Goal: Information Seeking & Learning: Learn about a topic

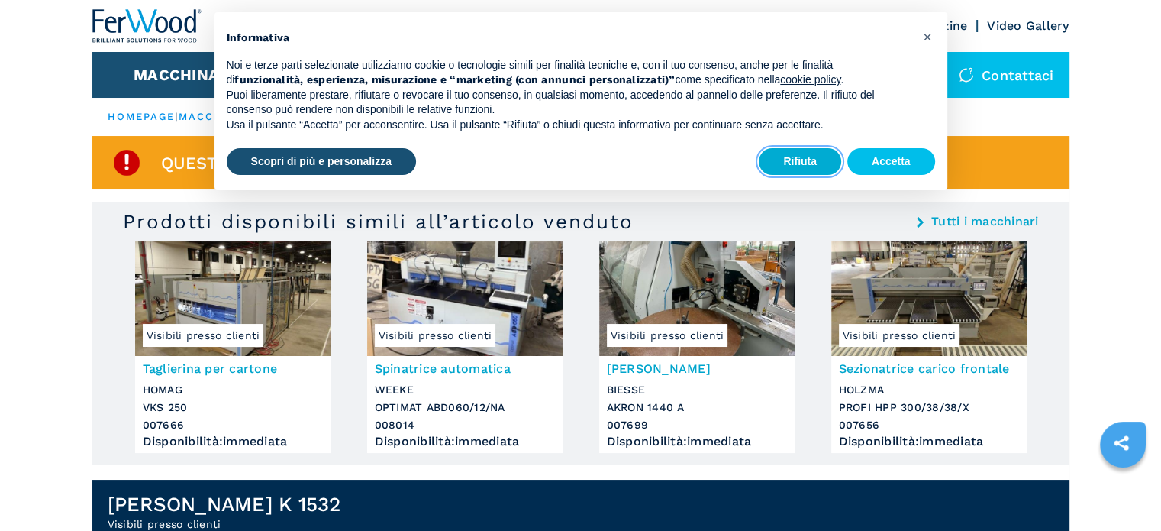
click at [796, 165] on button "Rifiuta" at bounding box center [800, 161] width 82 height 27
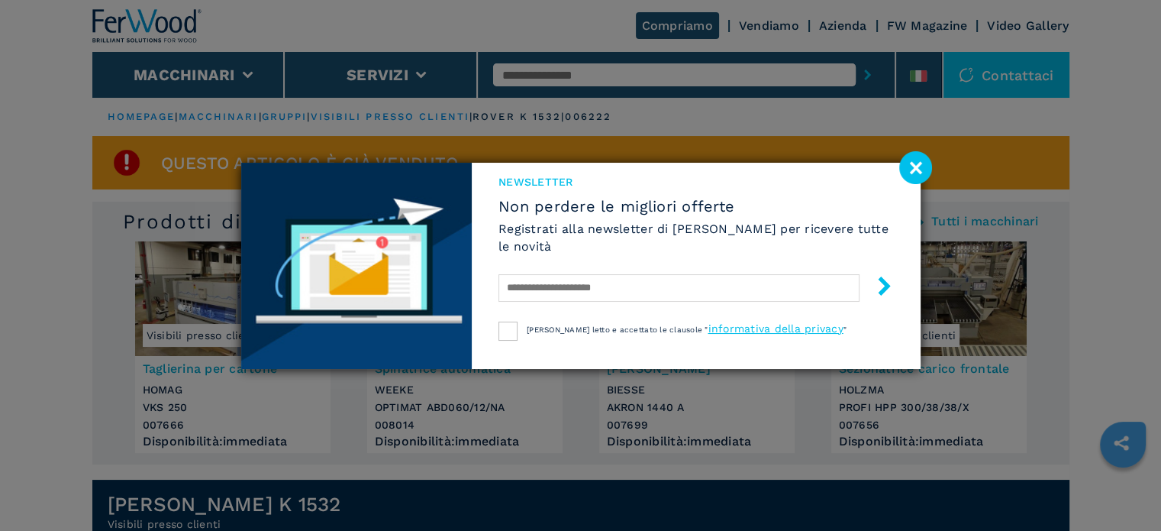
click at [913, 166] on image at bounding box center [915, 167] width 33 height 33
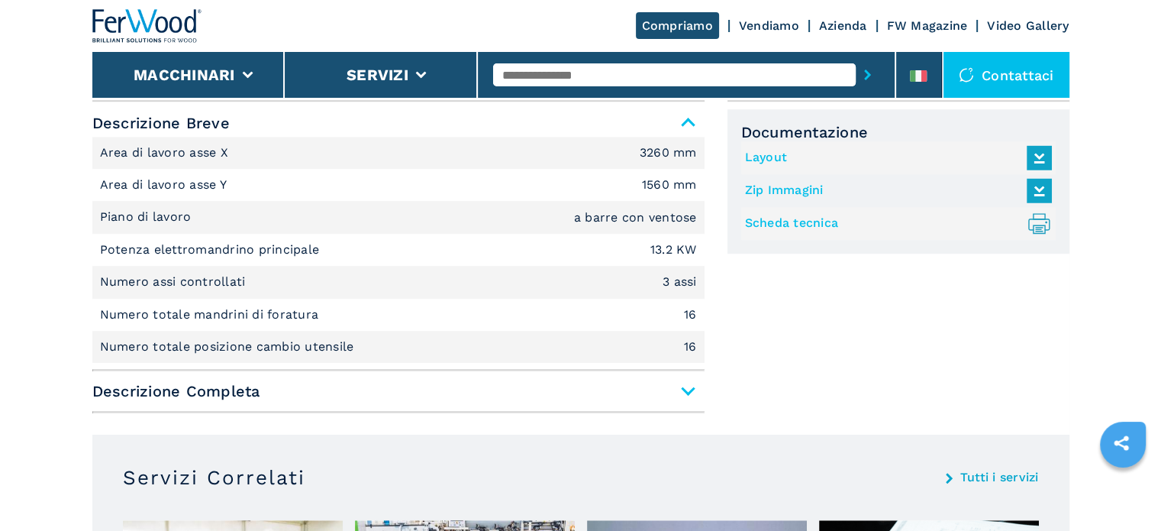
scroll to position [1069, 0]
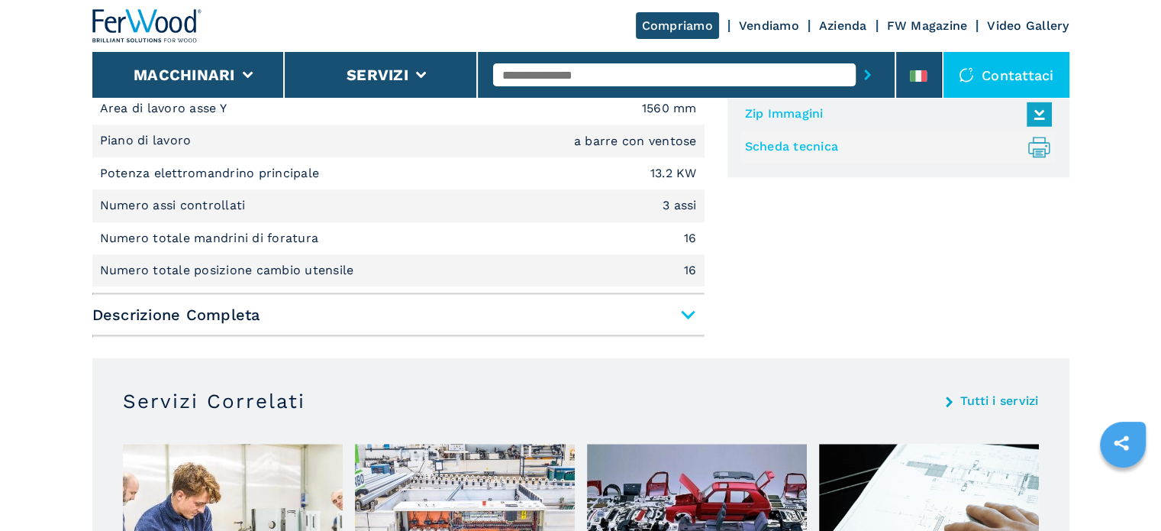
click at [690, 315] on span "Descrizione Completa" at bounding box center [398, 314] width 612 height 27
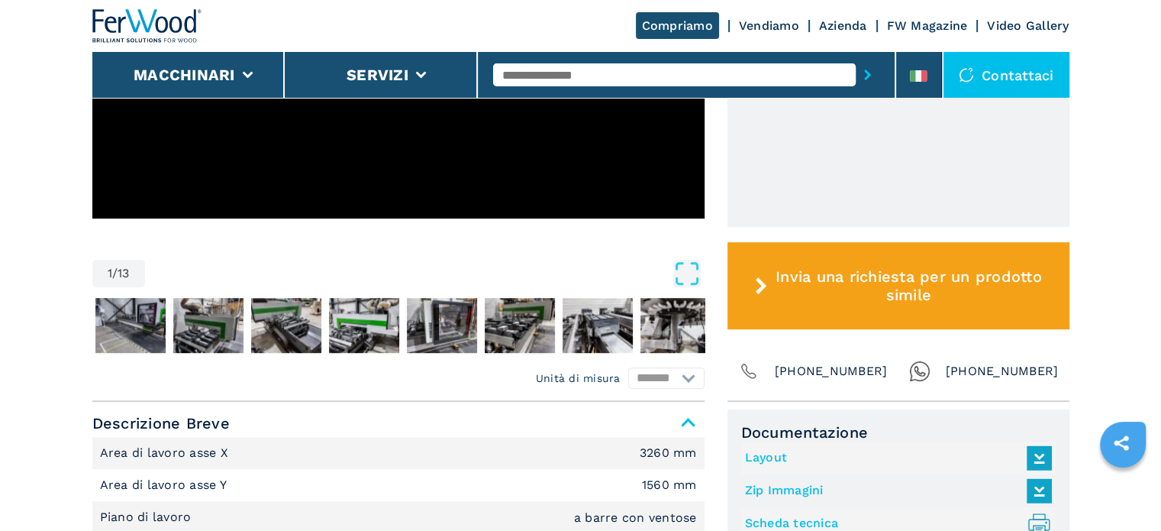
scroll to position [534, 0]
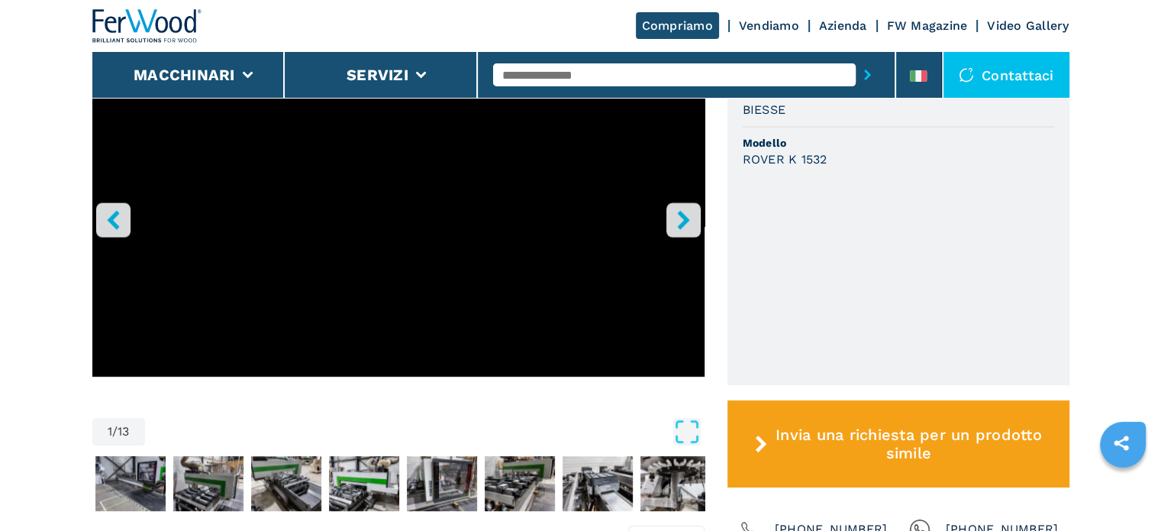
click at [686, 219] on icon "right-button" at bounding box center [683, 219] width 12 height 19
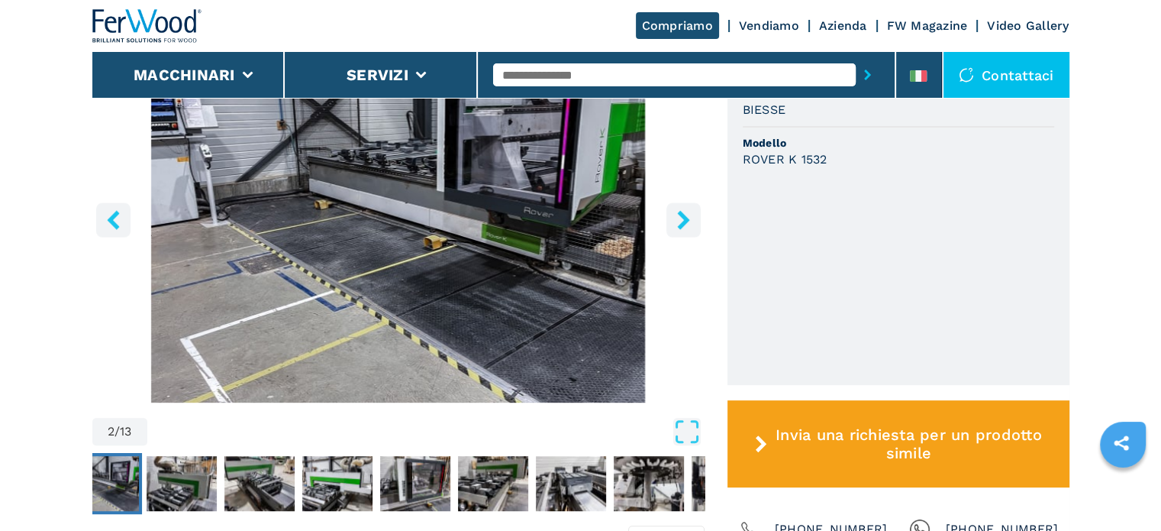
click at [686, 219] on icon "right-button" at bounding box center [683, 219] width 12 height 19
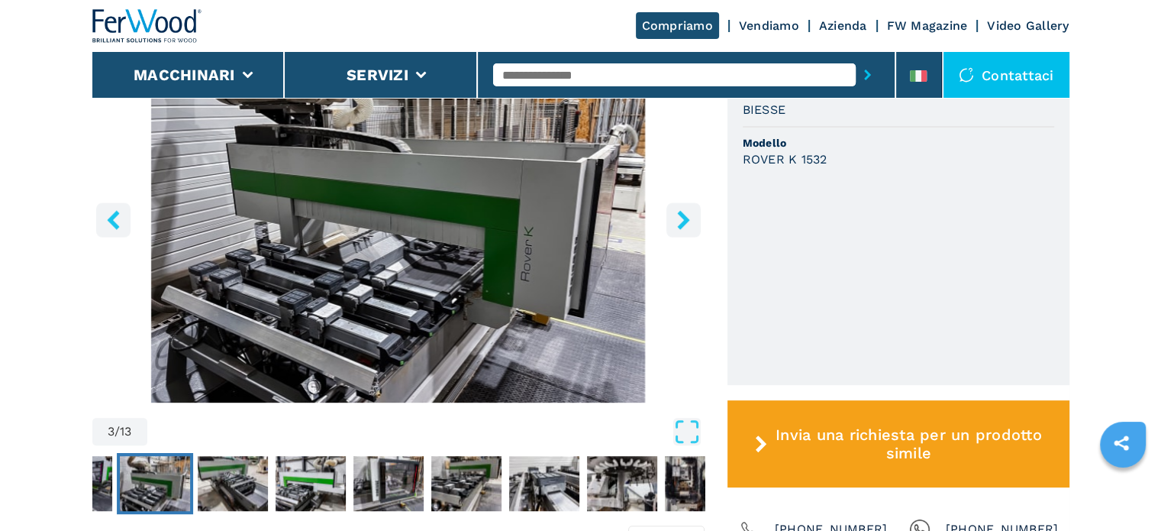
click at [686, 219] on icon "right-button" at bounding box center [683, 219] width 12 height 19
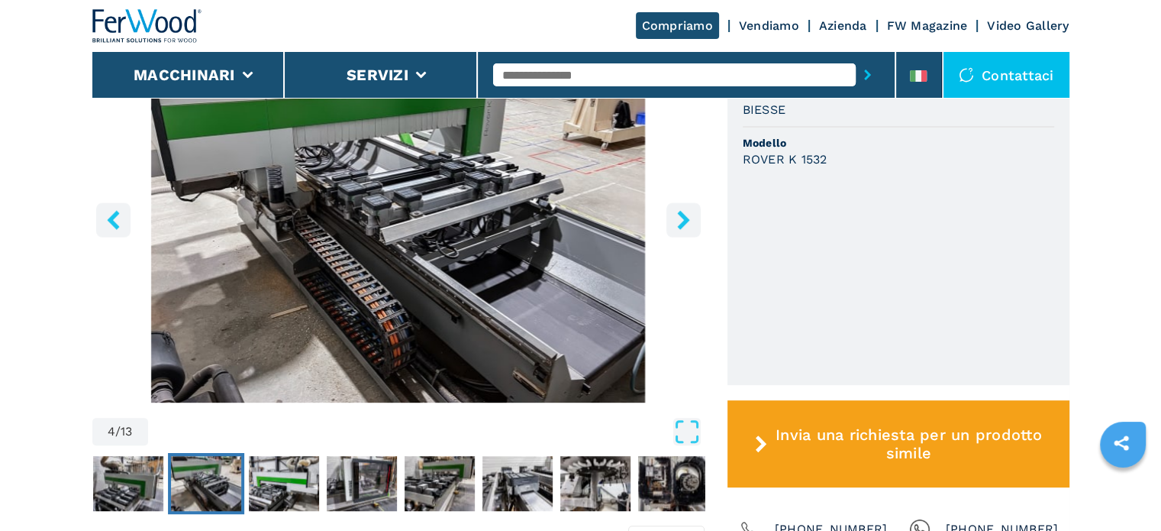
click at [686, 219] on icon "right-button" at bounding box center [683, 219] width 12 height 19
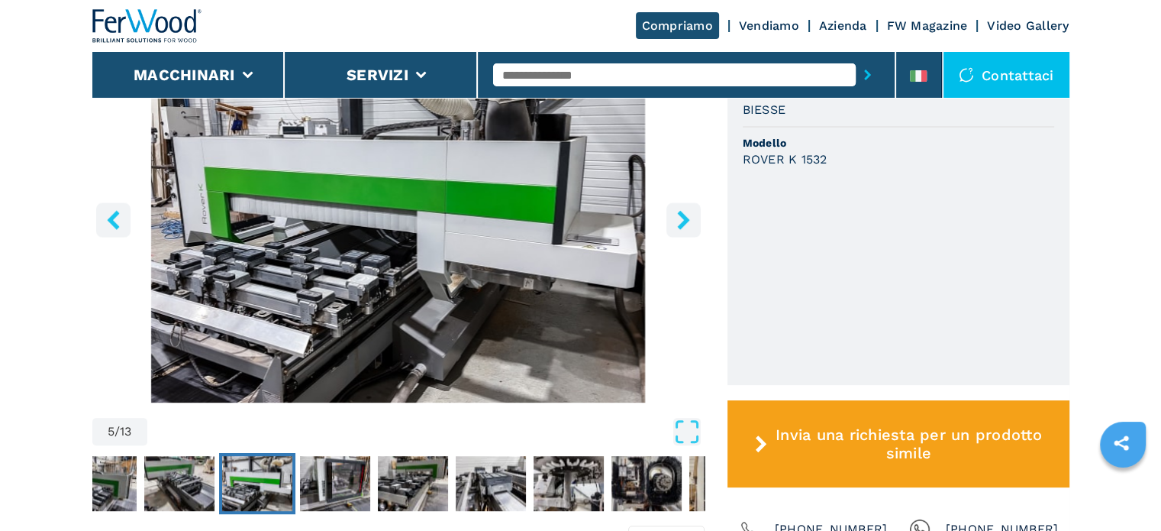
click at [686, 219] on icon "right-button" at bounding box center [683, 219] width 12 height 19
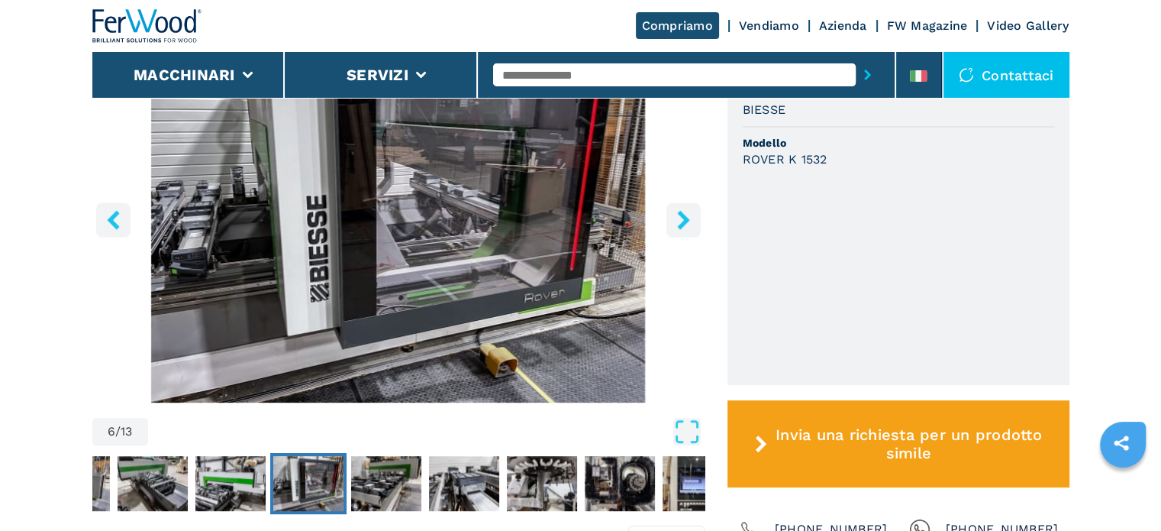
click at [686, 219] on icon "right-button" at bounding box center [683, 219] width 12 height 19
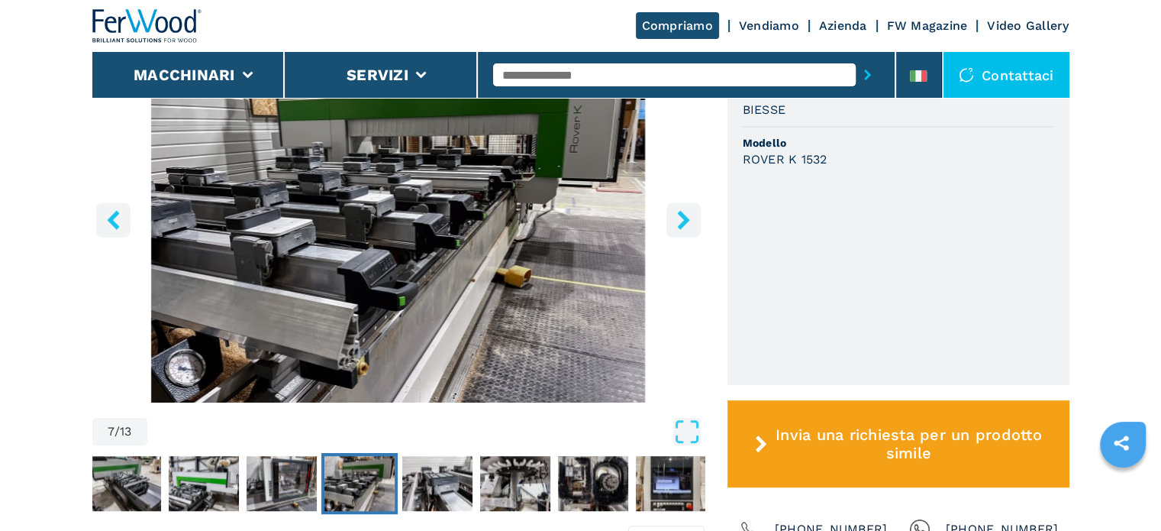
click at [686, 219] on icon "right-button" at bounding box center [683, 219] width 12 height 19
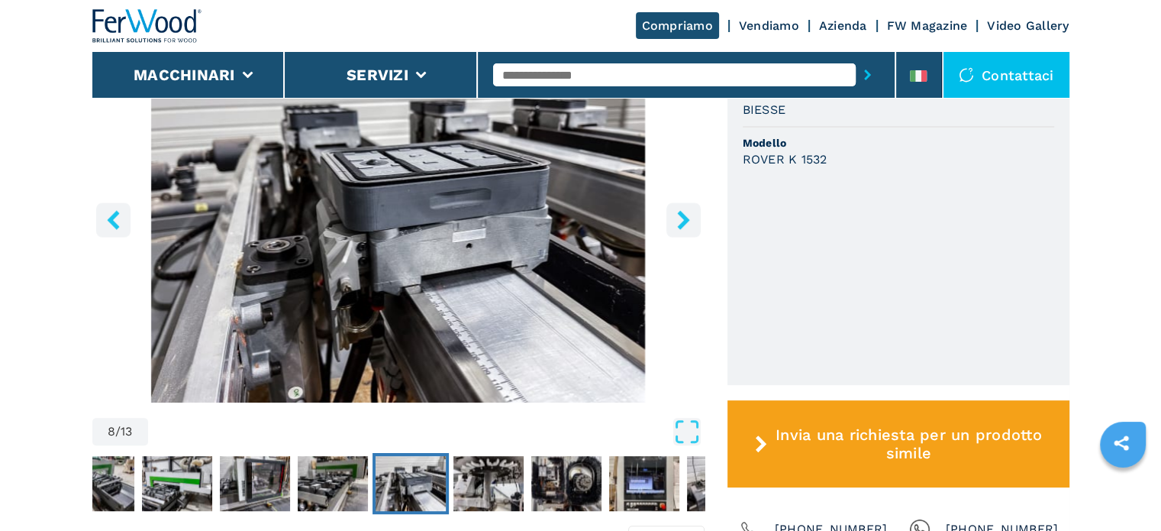
click at [686, 219] on icon "right-button" at bounding box center [683, 219] width 12 height 19
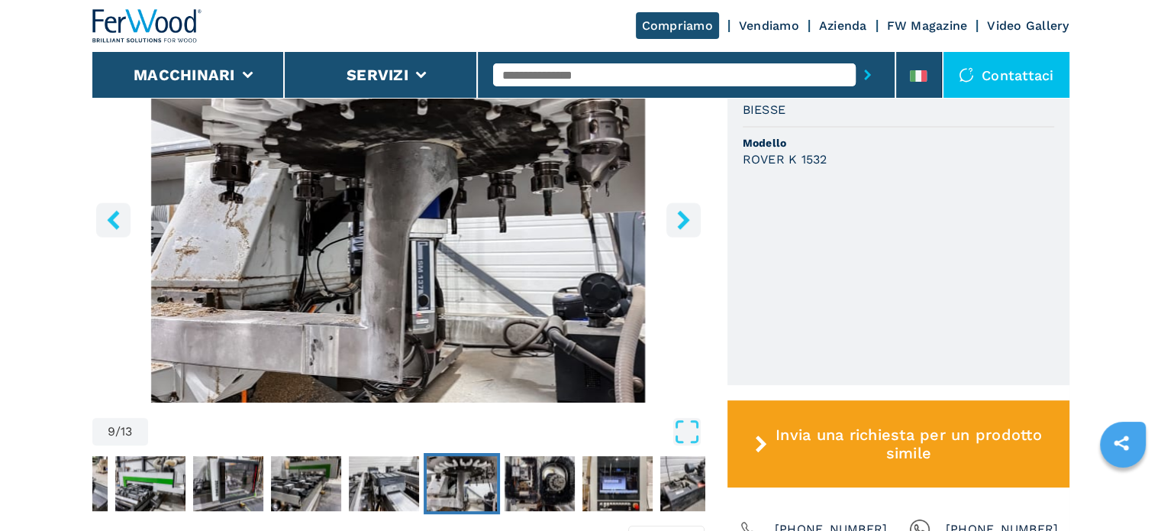
click at [686, 219] on icon "right-button" at bounding box center [683, 219] width 12 height 19
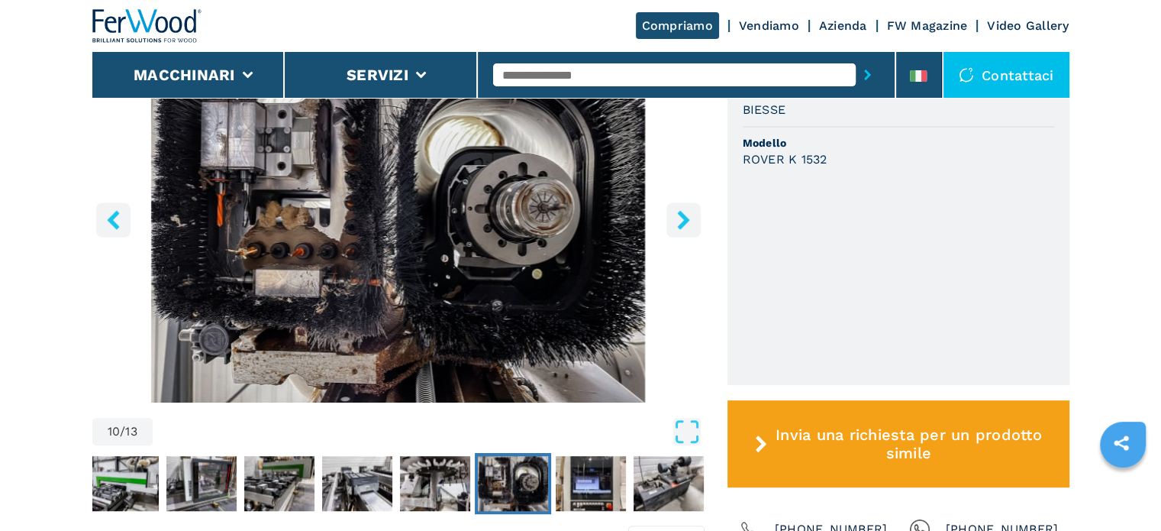
click at [686, 219] on icon "right-button" at bounding box center [683, 219] width 12 height 19
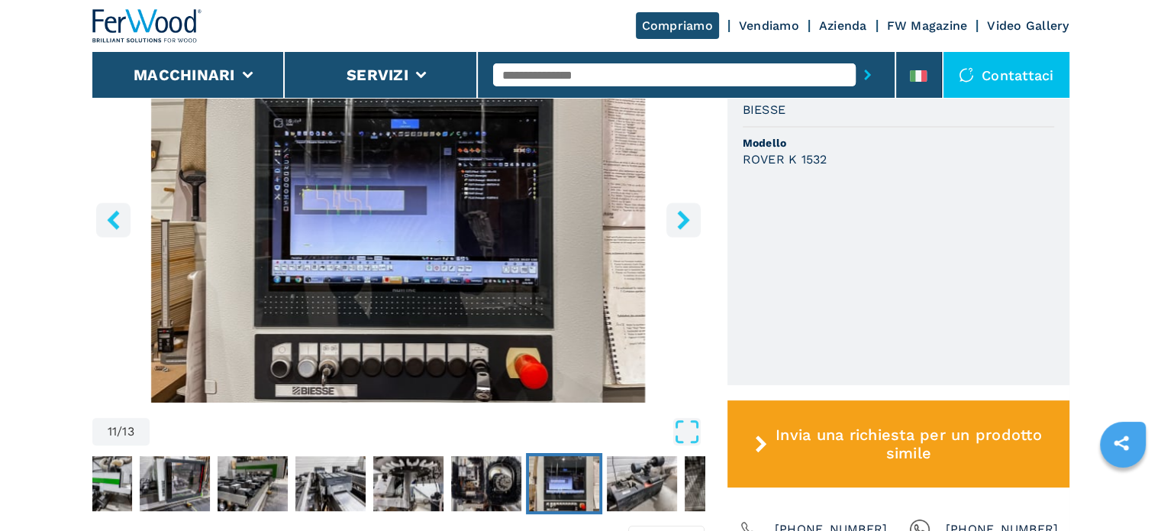
click at [686, 219] on icon "right-button" at bounding box center [683, 219] width 12 height 19
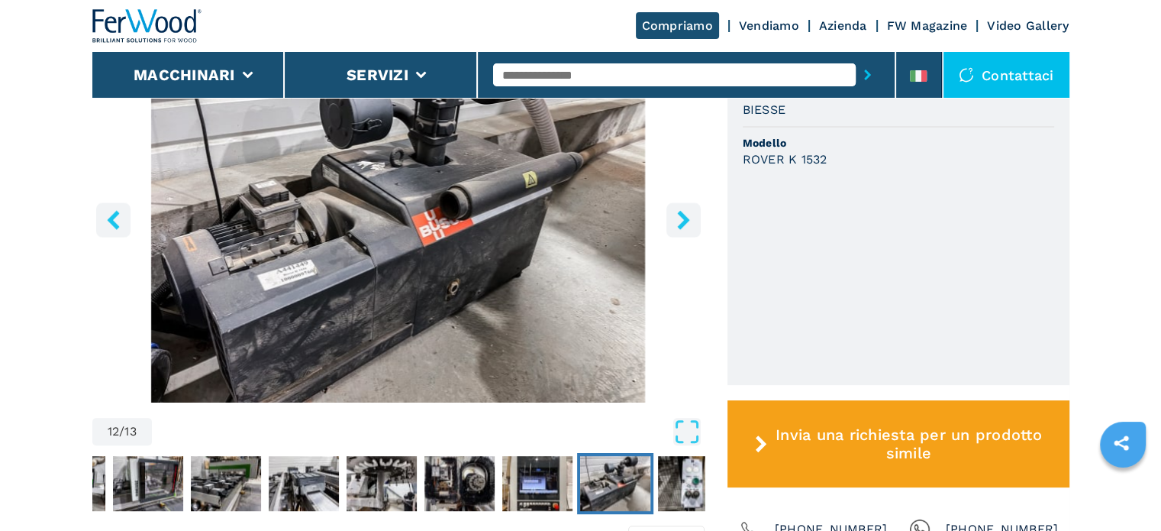
click at [686, 219] on icon "right-button" at bounding box center [683, 219] width 12 height 19
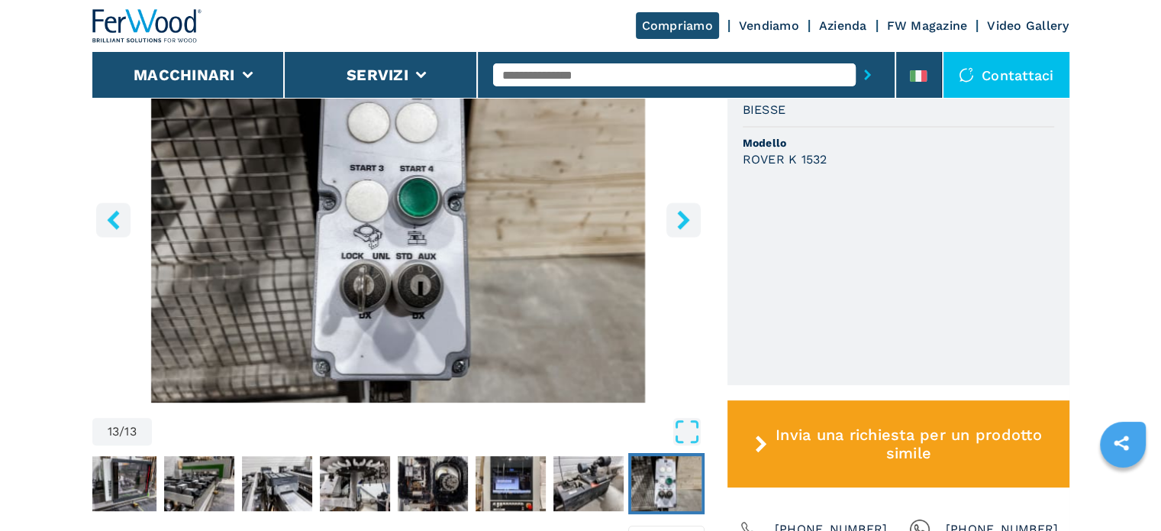
click at [686, 219] on icon "right-button" at bounding box center [683, 219] width 12 height 19
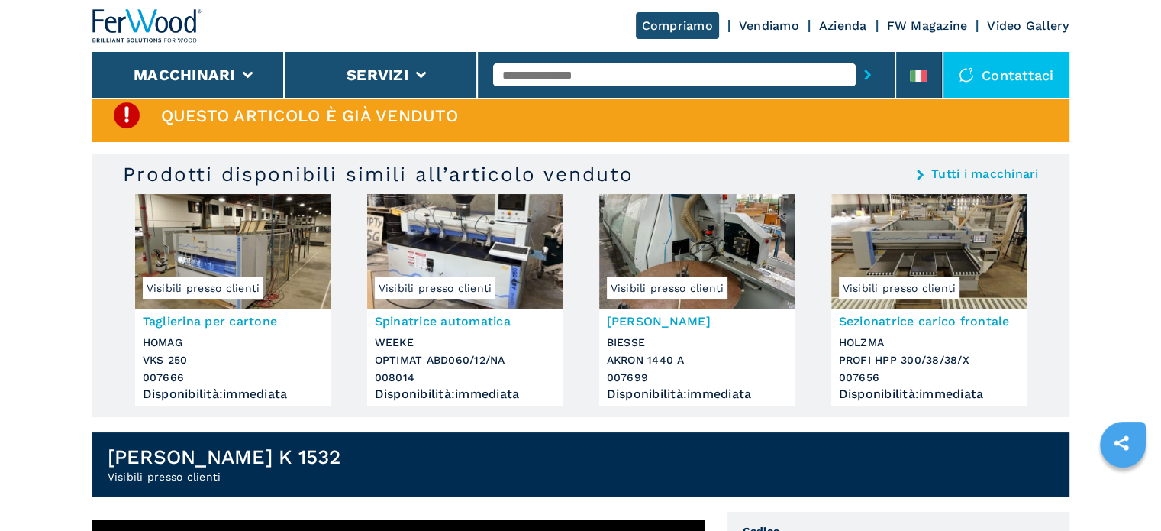
scroll to position [0, 0]
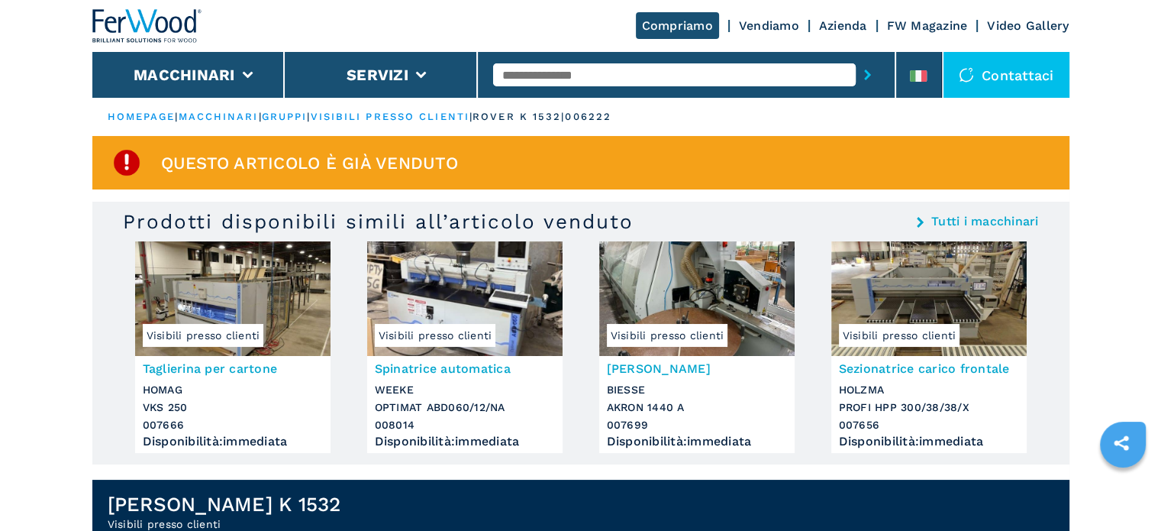
click at [924, 303] on img at bounding box center [928, 298] width 195 height 115
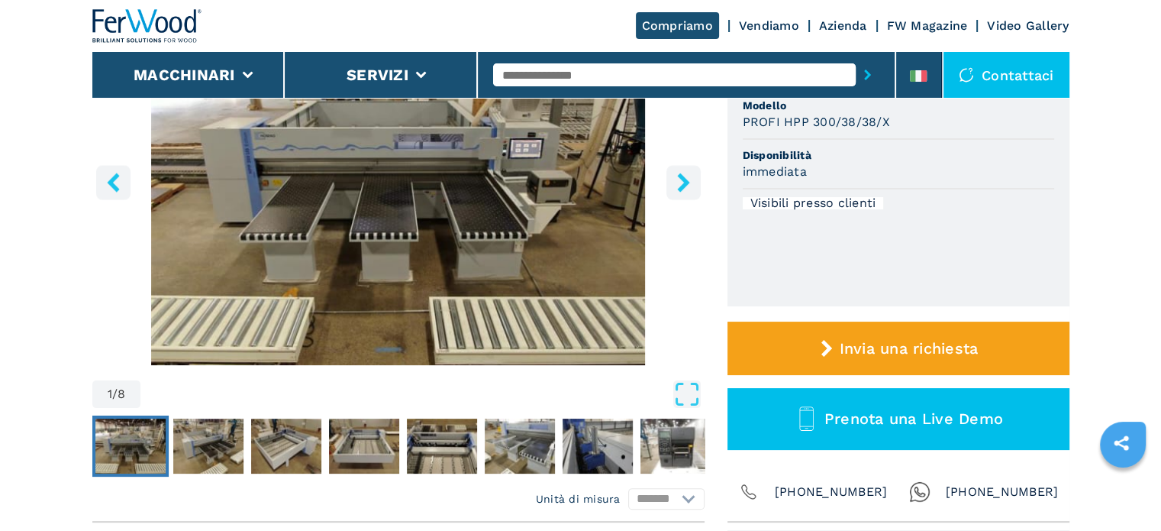
scroll to position [153, 0]
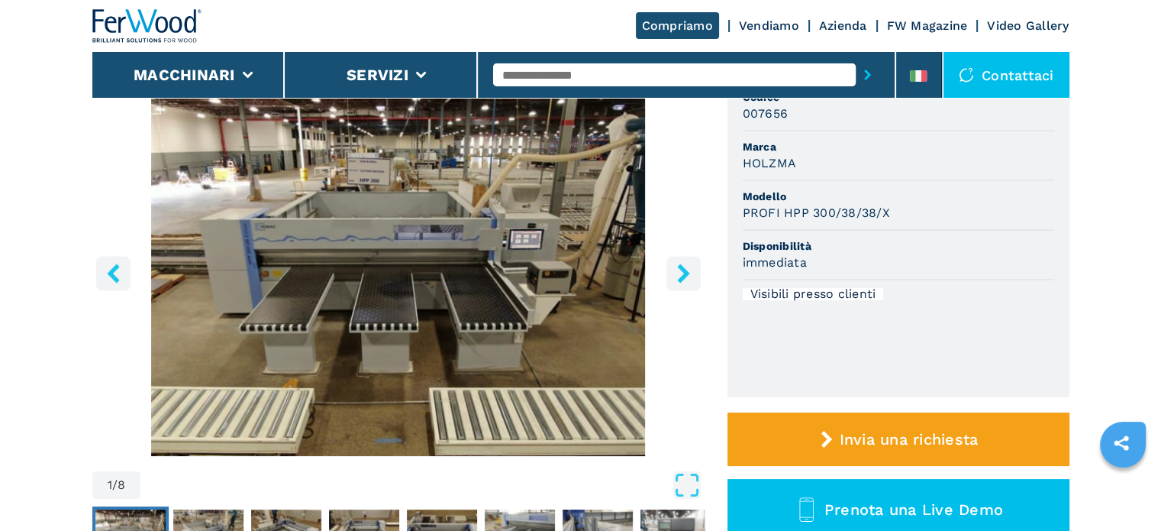
click at [682, 272] on icon "right-button" at bounding box center [683, 272] width 19 height 19
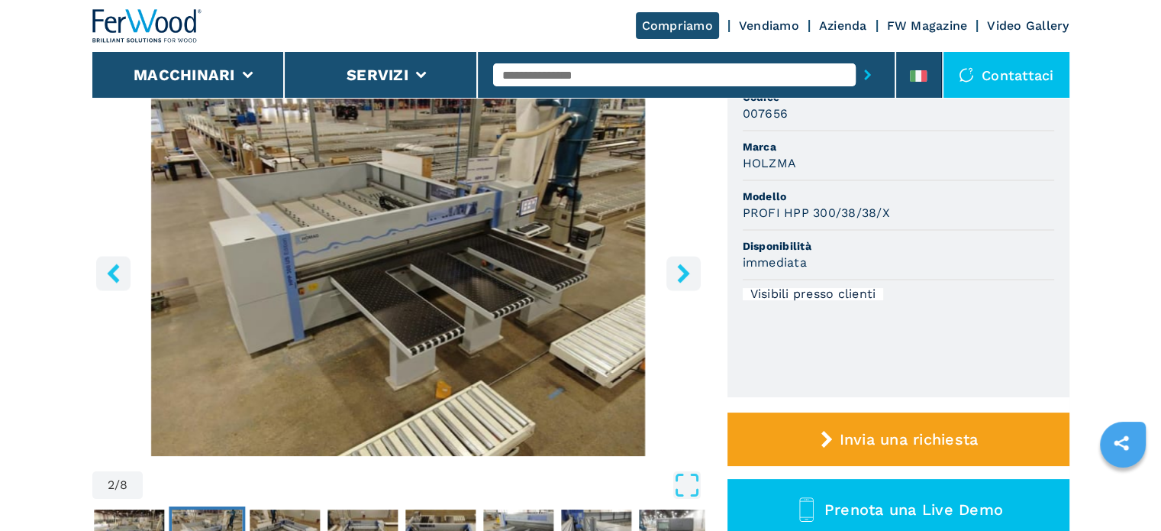
click at [682, 272] on icon "right-button" at bounding box center [683, 272] width 19 height 19
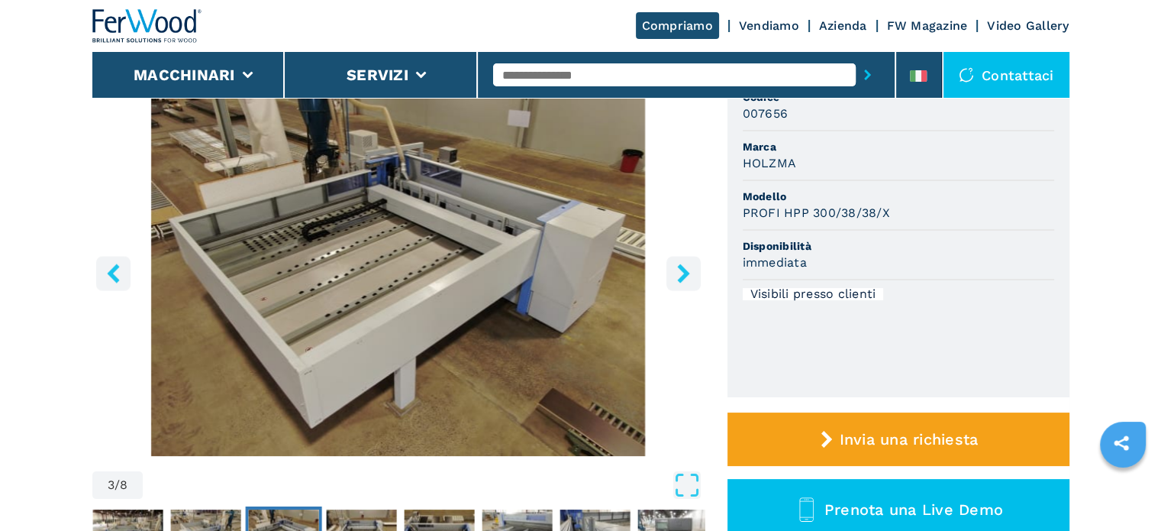
click at [682, 272] on icon "right-button" at bounding box center [683, 272] width 19 height 19
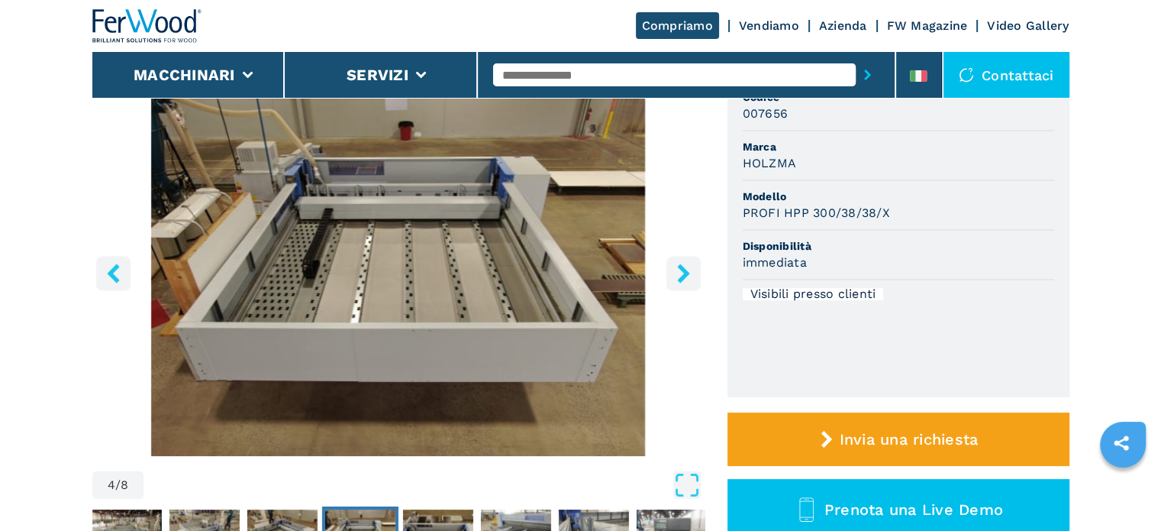
click at [682, 272] on icon "right-button" at bounding box center [683, 272] width 19 height 19
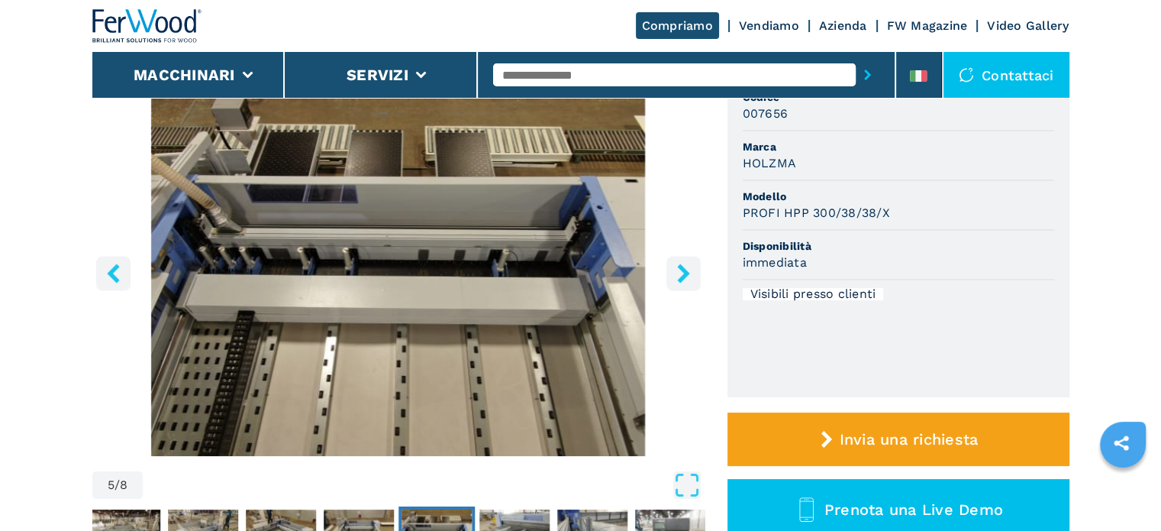
click at [682, 272] on icon "right-button" at bounding box center [683, 272] width 19 height 19
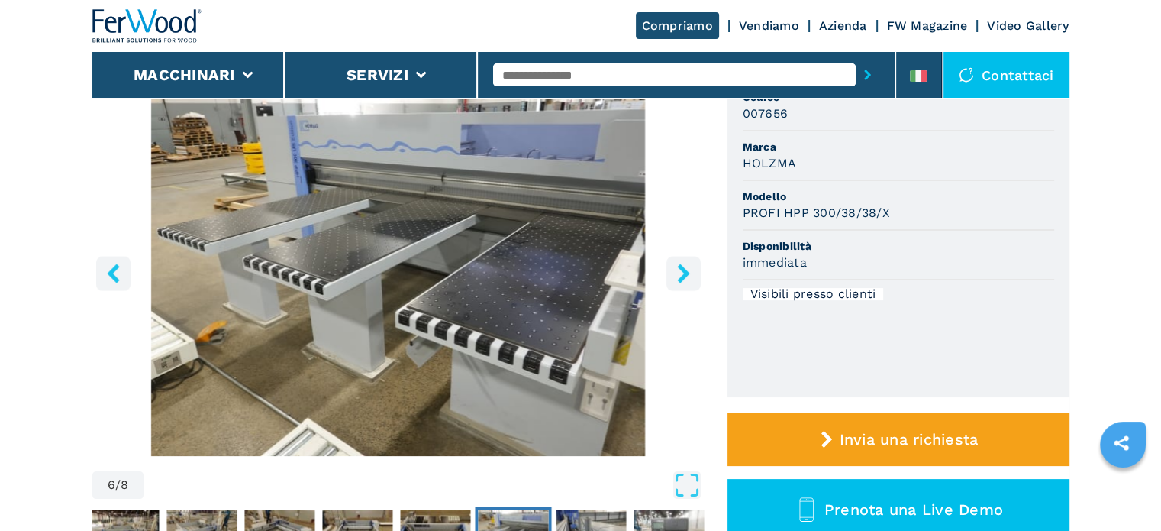
click at [682, 272] on icon "right-button" at bounding box center [683, 272] width 19 height 19
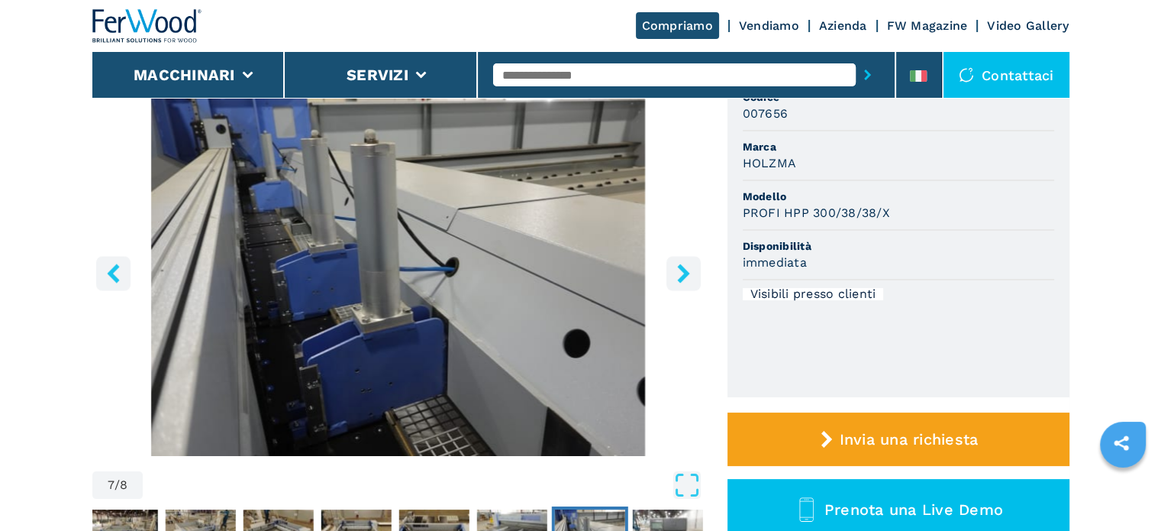
click at [682, 272] on icon "right-button" at bounding box center [683, 272] width 19 height 19
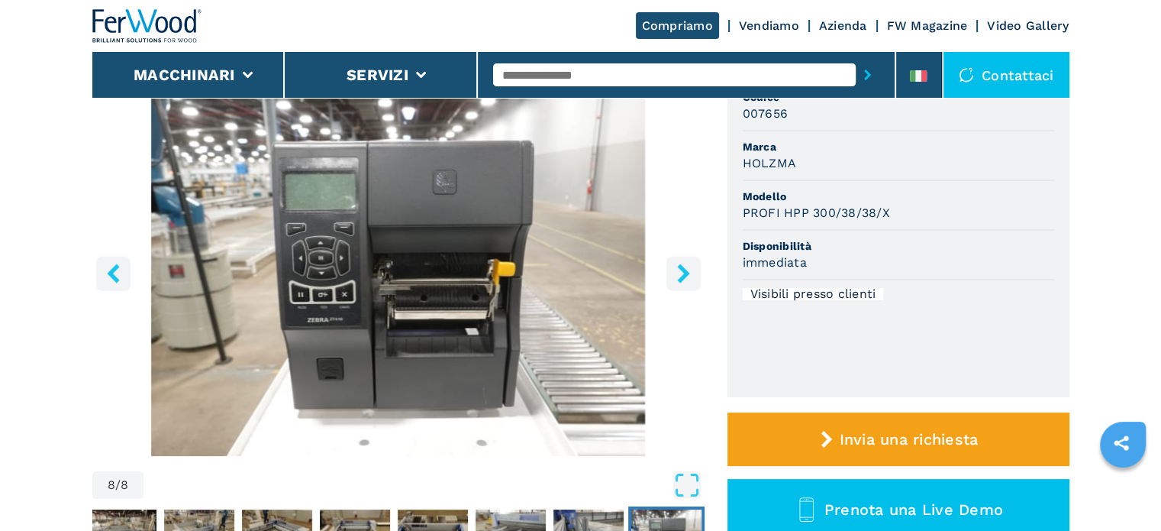
click at [682, 272] on icon "right-button" at bounding box center [683, 272] width 19 height 19
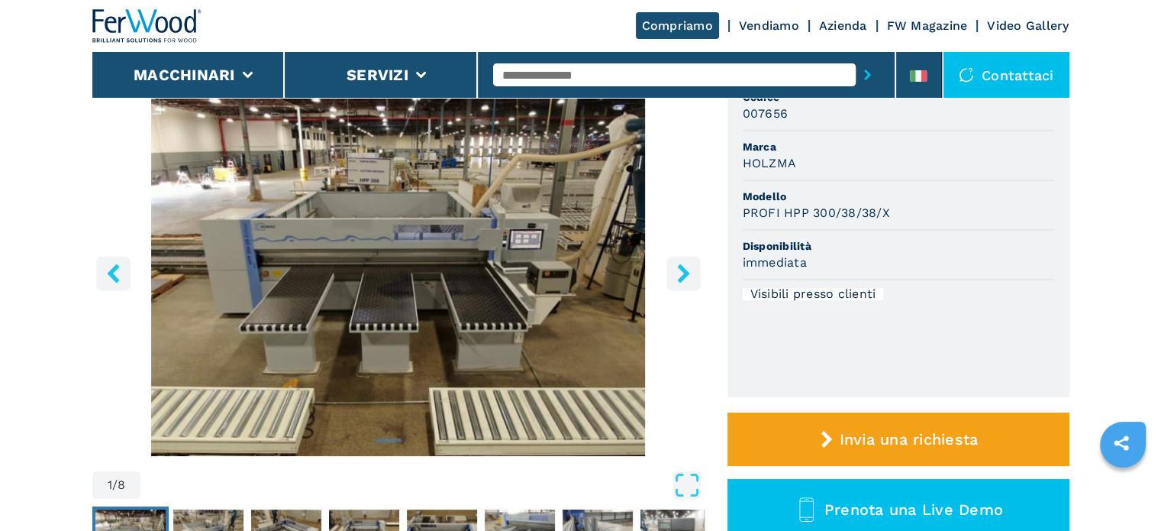
click at [682, 272] on icon "right-button" at bounding box center [683, 272] width 19 height 19
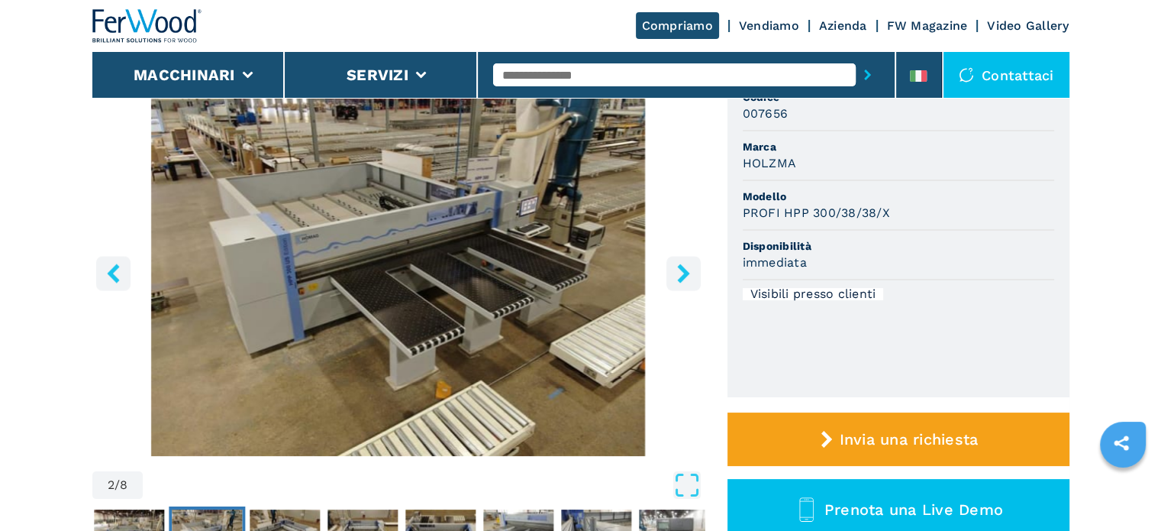
click at [682, 272] on icon "right-button" at bounding box center [683, 272] width 19 height 19
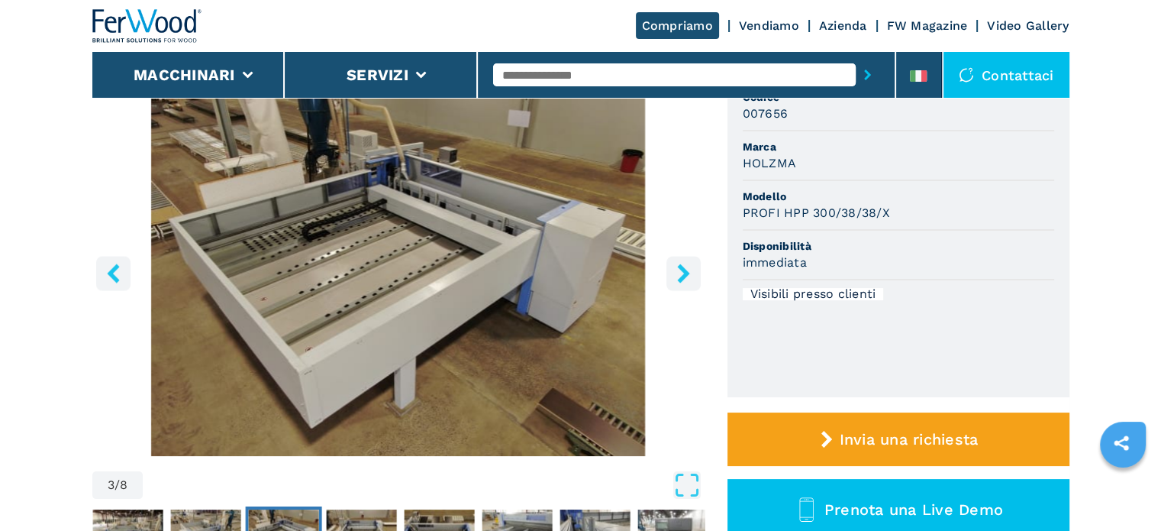
click at [682, 272] on icon "right-button" at bounding box center [683, 272] width 19 height 19
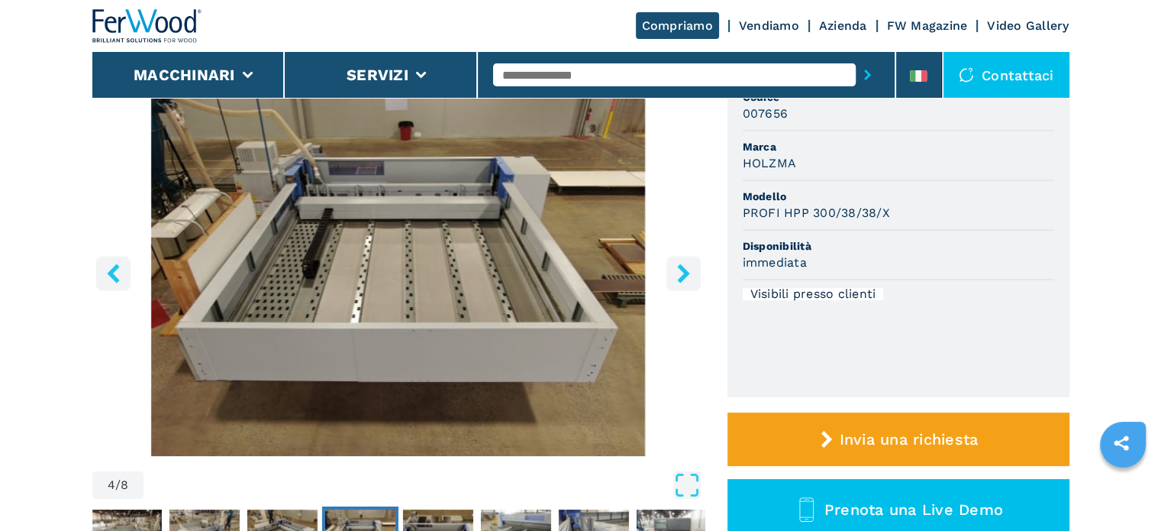
click at [682, 272] on icon "right-button" at bounding box center [683, 272] width 19 height 19
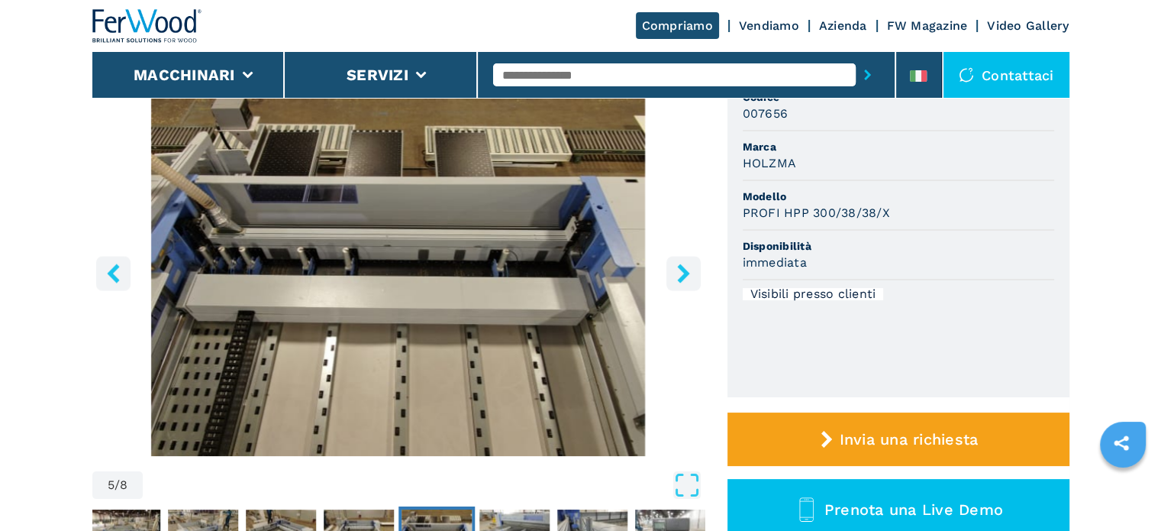
click at [682, 272] on icon "right-button" at bounding box center [683, 272] width 19 height 19
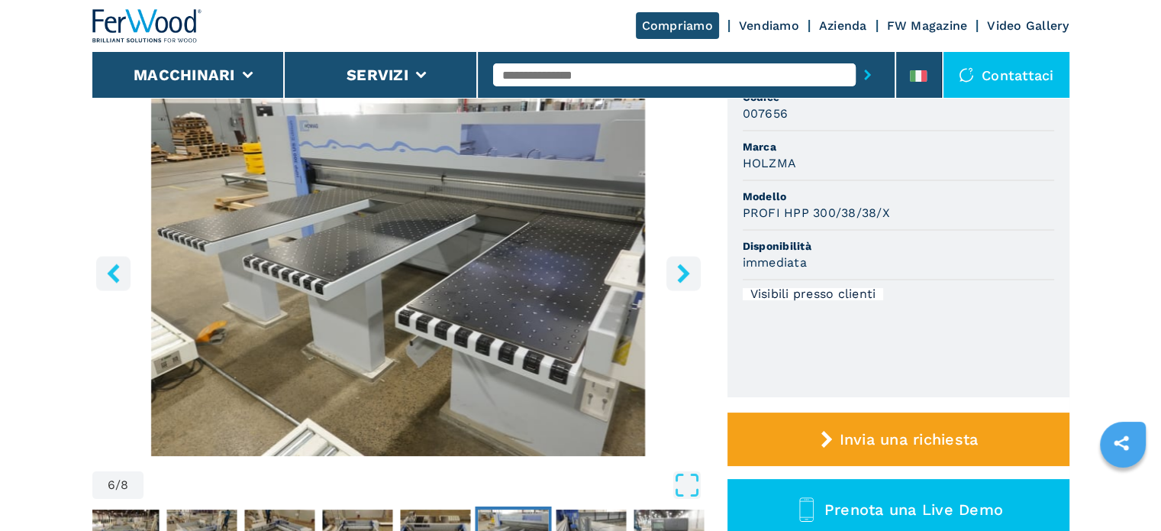
click at [682, 272] on icon "right-button" at bounding box center [683, 272] width 19 height 19
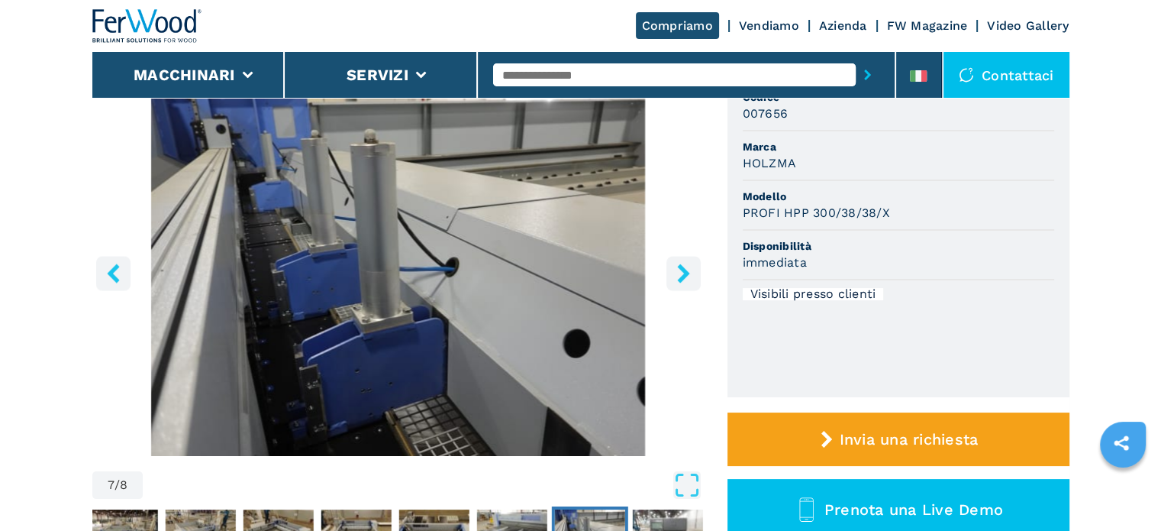
click at [682, 272] on icon "right-button" at bounding box center [683, 272] width 19 height 19
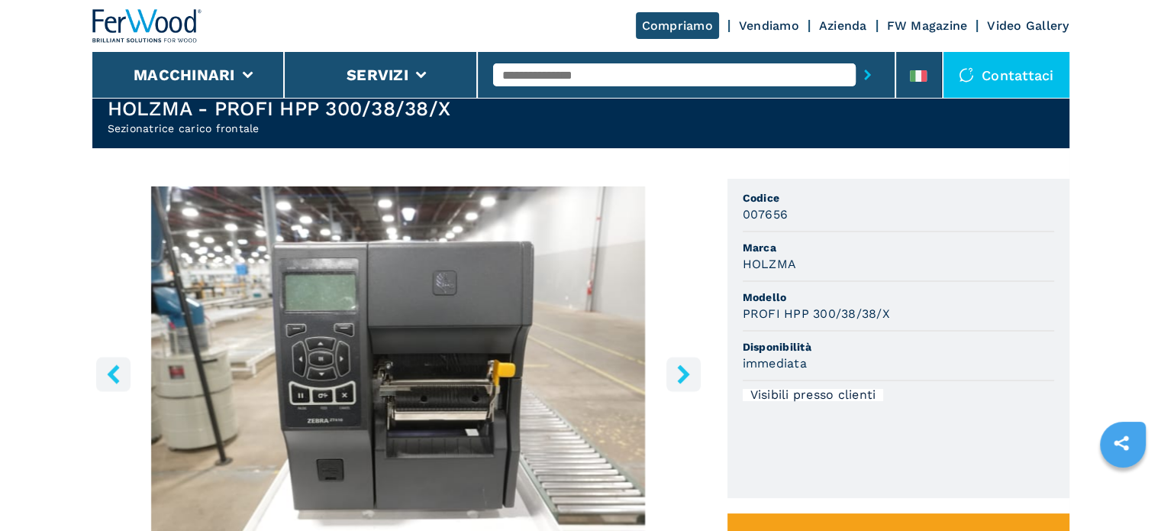
scroll to position [0, 0]
